Goal: Task Accomplishment & Management: Manage account settings

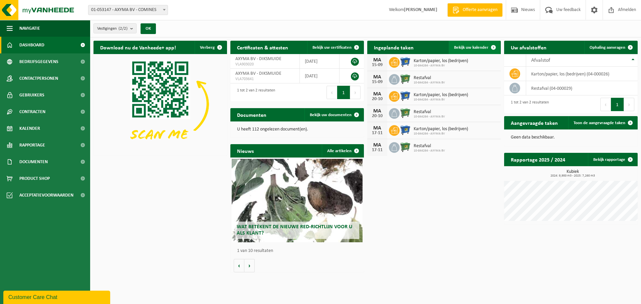
click at [473, 49] on span "Bekijk uw kalender" at bounding box center [471, 47] width 34 height 4
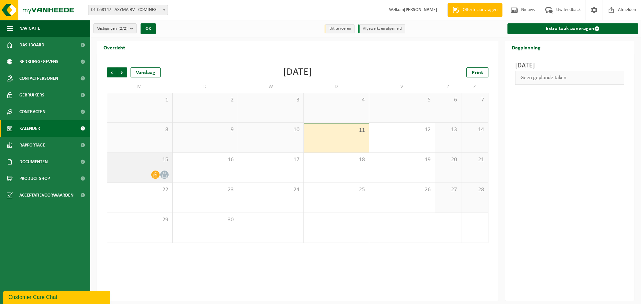
click at [145, 167] on div "15" at bounding box center [139, 168] width 65 height 30
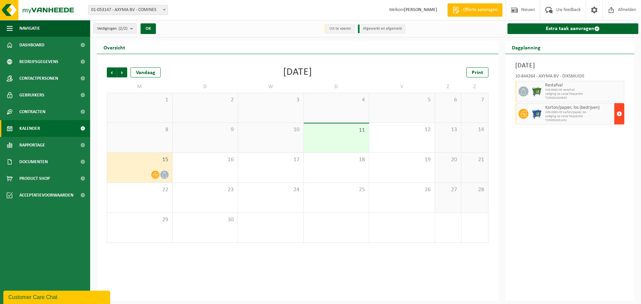
click at [620, 112] on span "button" at bounding box center [618, 113] width 5 height 13
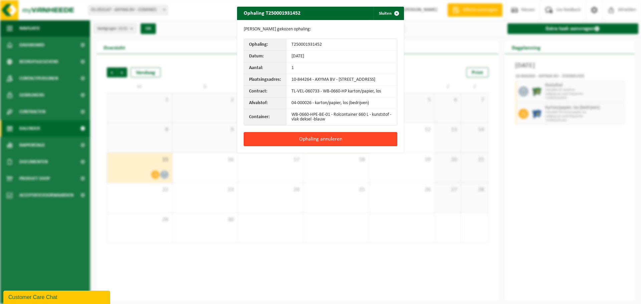
click at [320, 146] on button "Ophaling annuleren" at bounding box center [320, 139] width 153 height 14
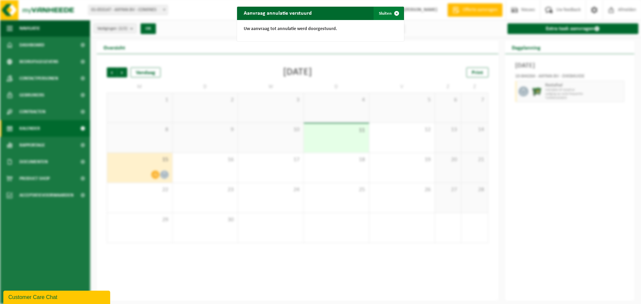
click at [395, 13] on span "button" at bounding box center [396, 13] width 13 height 13
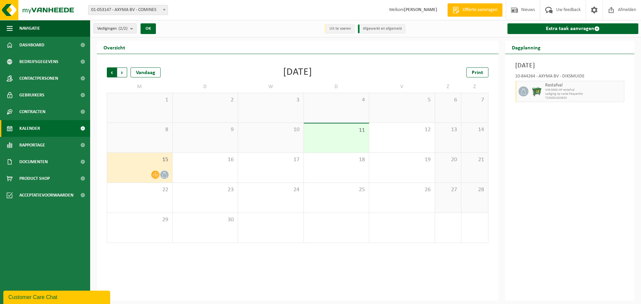
click at [123, 73] on span "Volgende" at bounding box center [122, 72] width 10 height 10
